Goal: Task Accomplishment & Management: Use online tool/utility

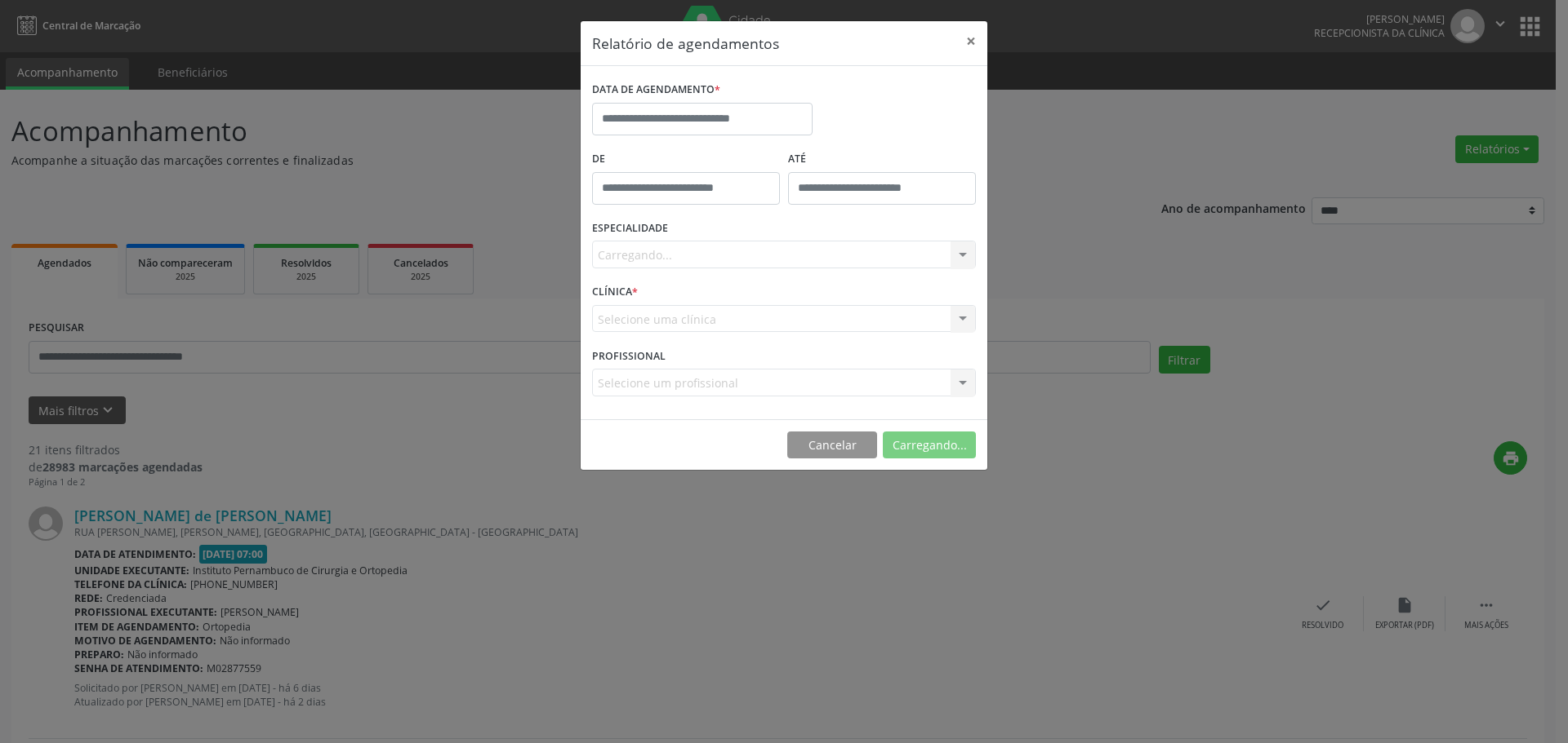
select select "*"
click at [768, 101] on div "DATA DE AGENDAMENTO *" at bounding box center [702, 90] width 221 height 25
click at [766, 96] on div "DATA DE AGENDAMENTO *" at bounding box center [702, 90] width 221 height 25
click at [766, 123] on input "text" at bounding box center [702, 119] width 221 height 32
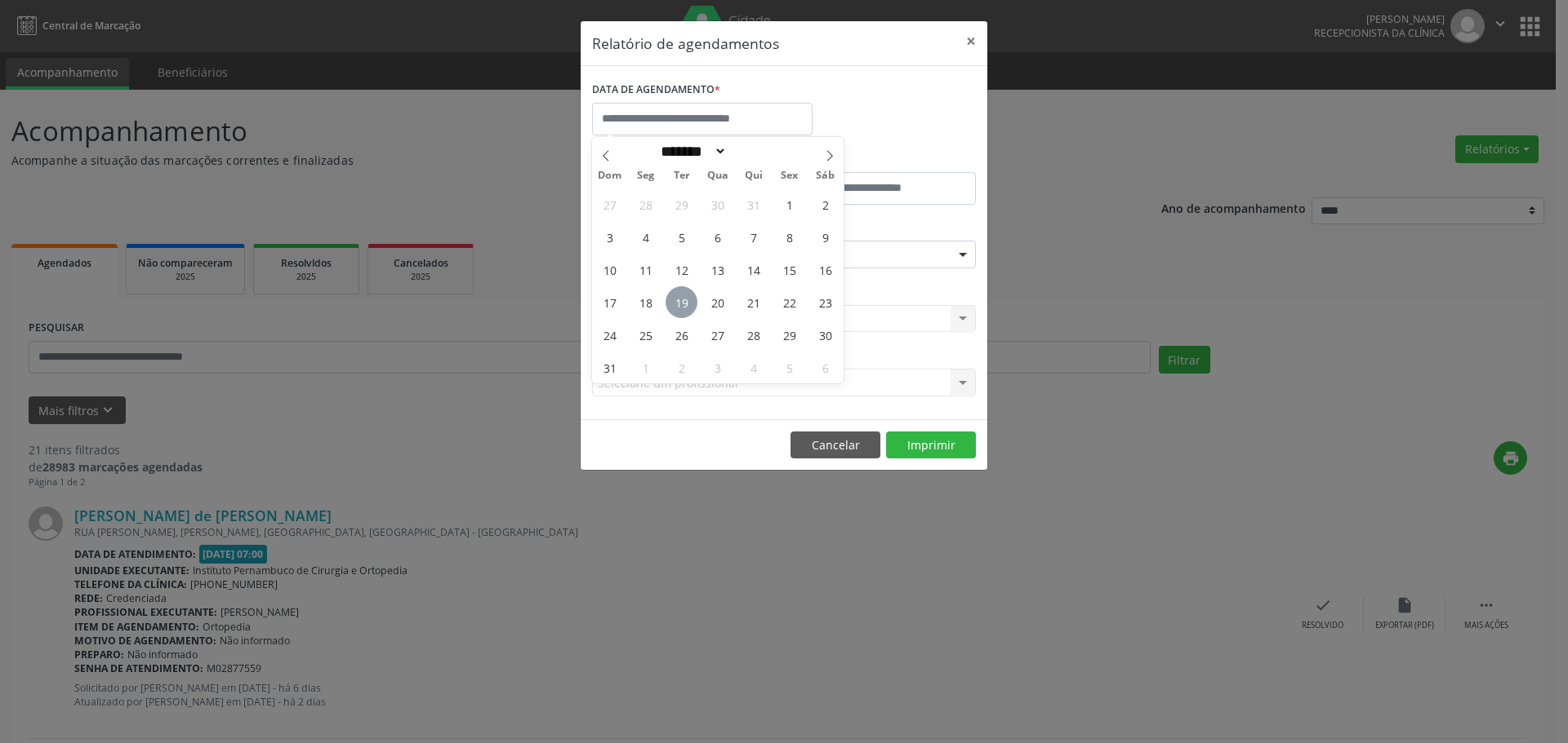
click at [682, 305] on span "19" at bounding box center [680, 302] width 32 height 32
type input "**********"
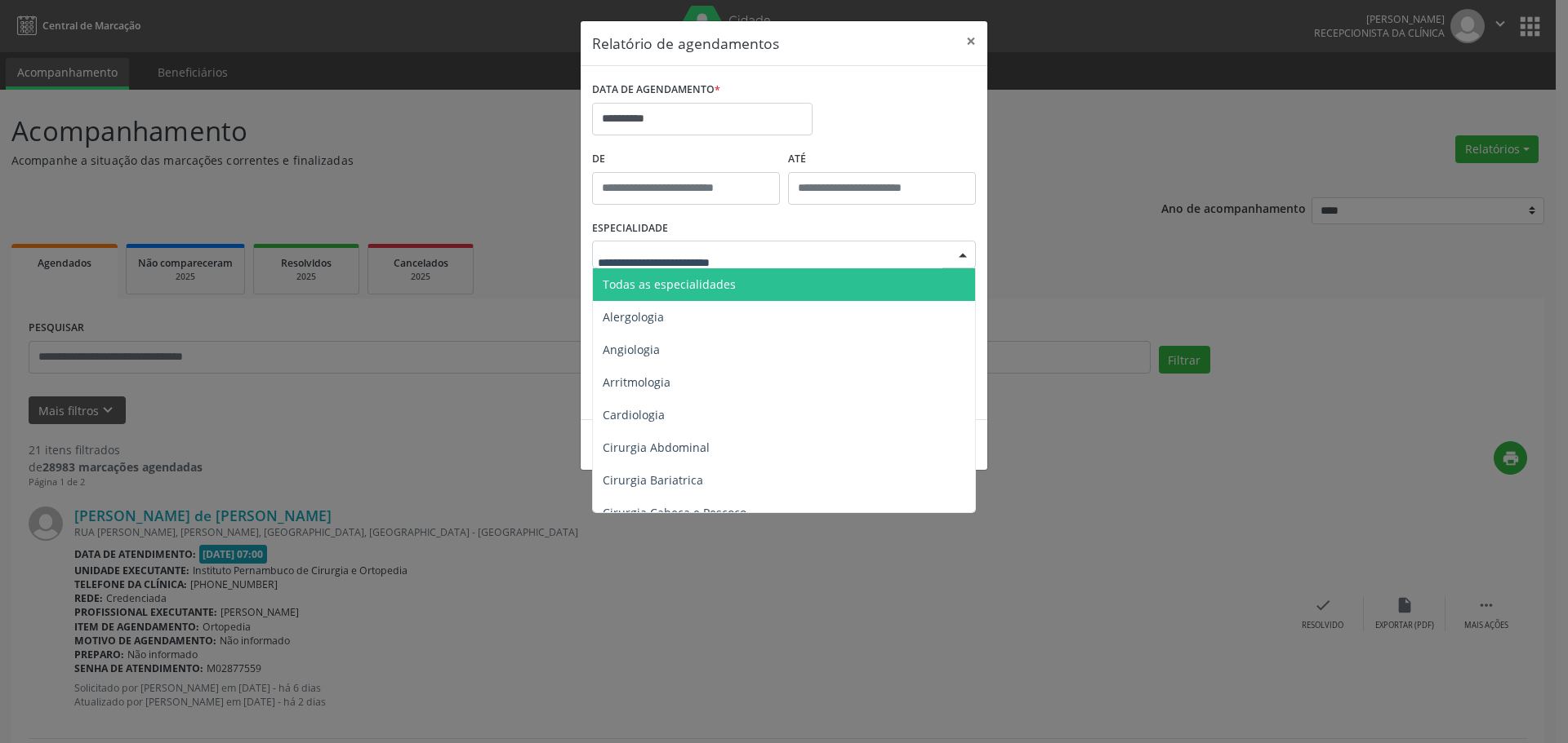
click at [720, 277] on span "Todas as especialidades" at bounding box center [670, 284] width 133 height 15
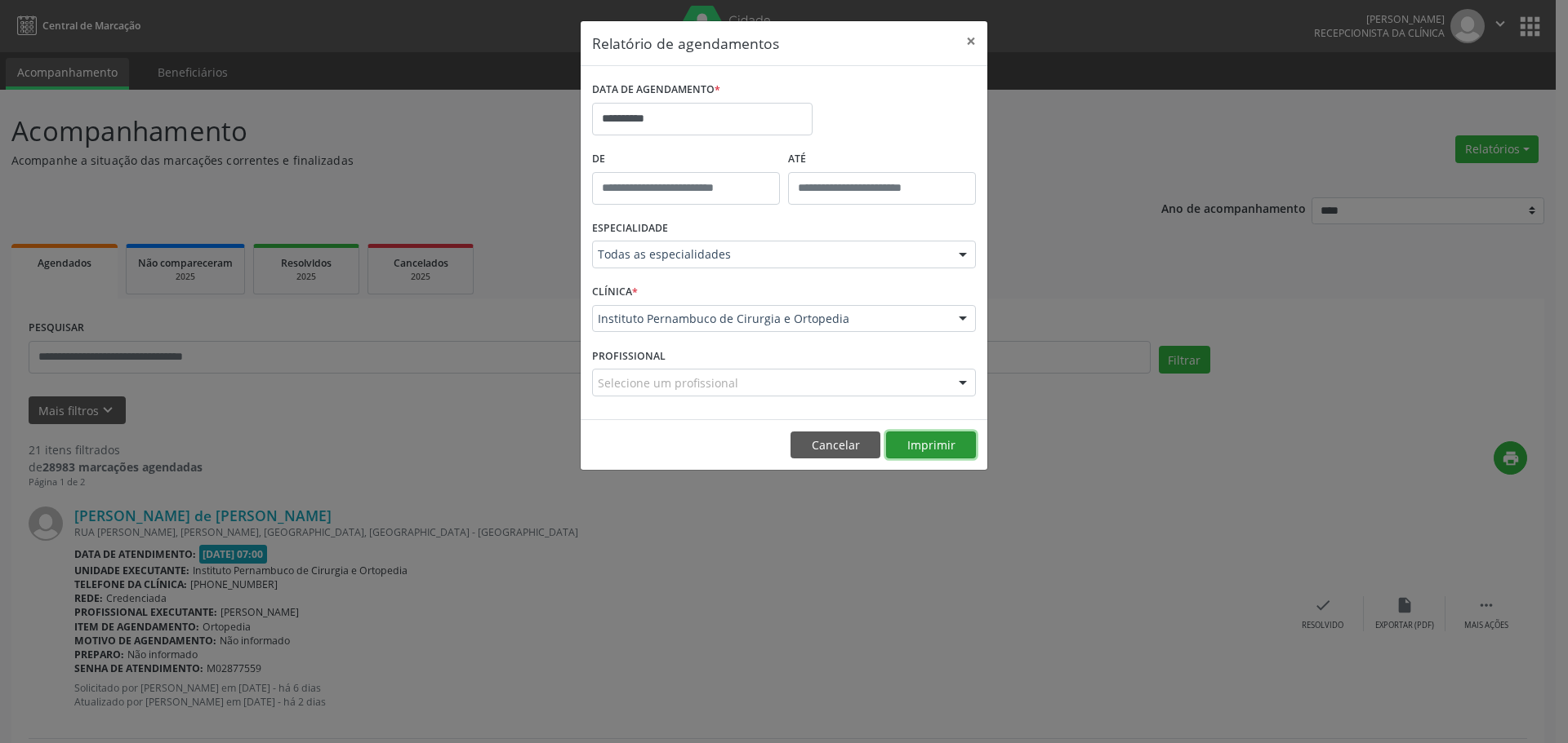
click at [922, 436] on button "Imprimir" at bounding box center [931, 445] width 90 height 28
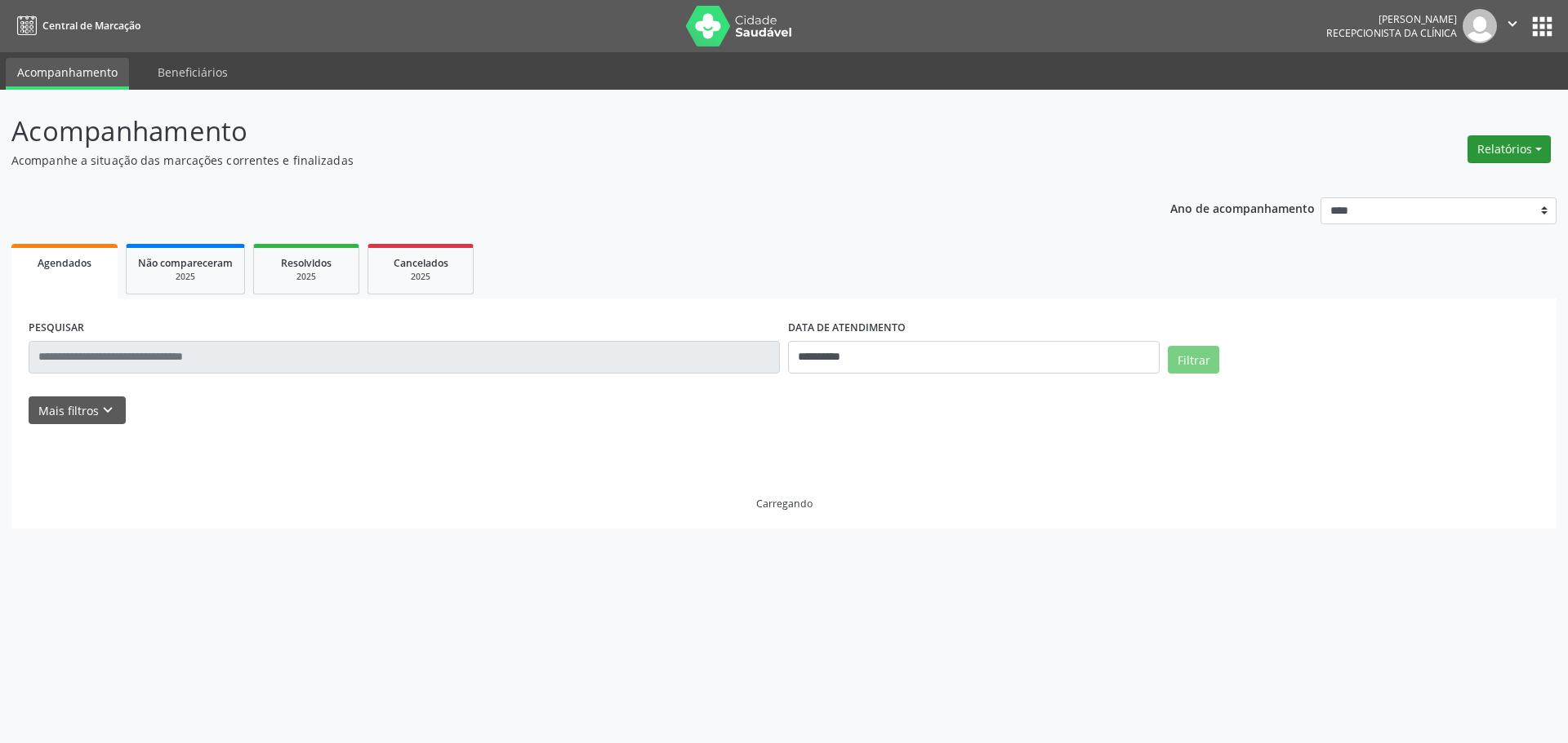
click at [1516, 152] on button "Relatórios" at bounding box center [1509, 149] width 83 height 28
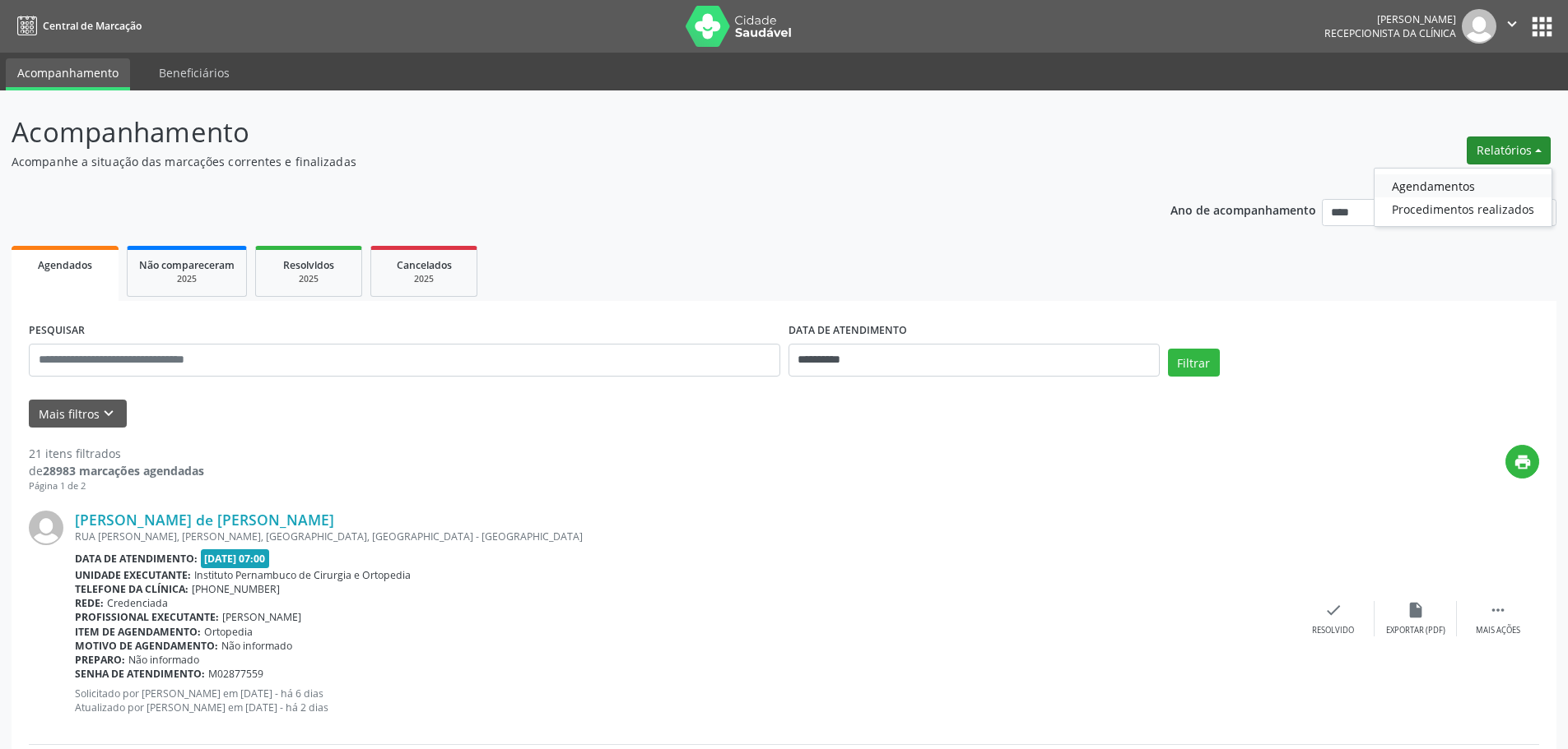
click at [1453, 189] on link "Agendamentos" at bounding box center [1463, 185] width 177 height 23
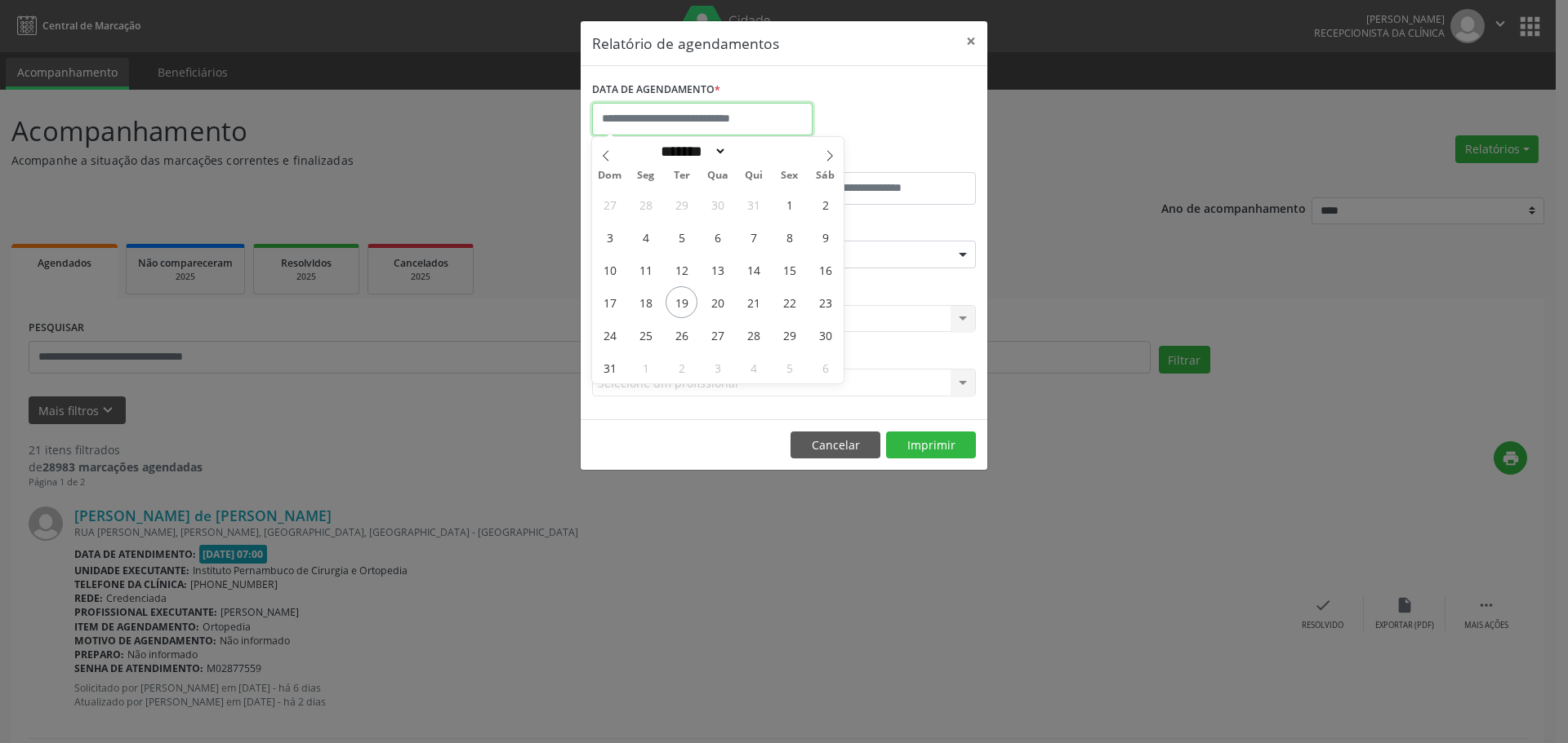
click at [740, 117] on input "text" at bounding box center [702, 119] width 221 height 32
click at [686, 277] on span "12" at bounding box center [680, 269] width 32 height 32
type input "**********"
click at [686, 277] on span "12" at bounding box center [680, 269] width 32 height 32
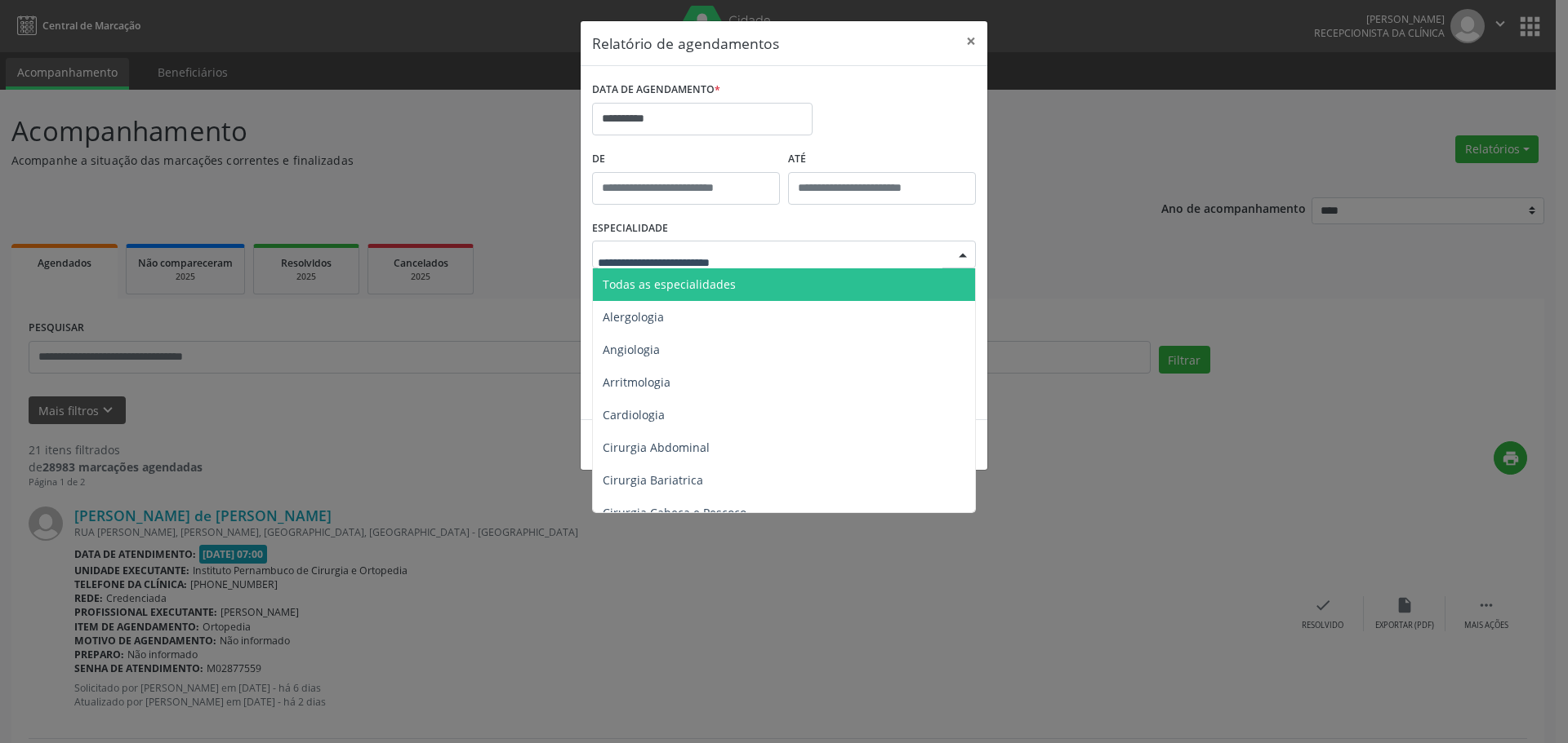
click at [738, 278] on span "Todas as especialidades" at bounding box center [785, 285] width 385 height 32
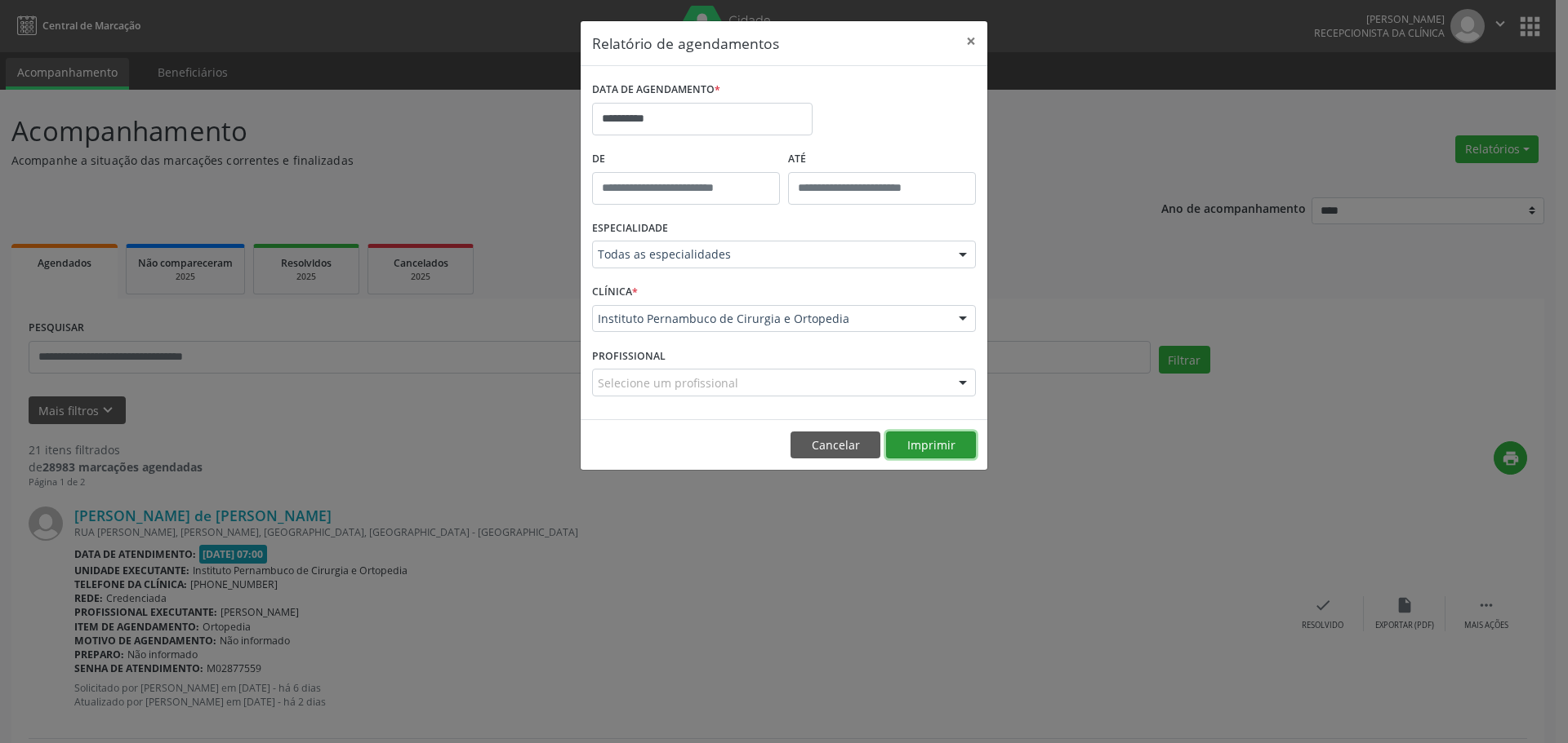
click at [915, 440] on button "Imprimir" at bounding box center [931, 445] width 90 height 28
